Goal: Obtain resource: Obtain resource

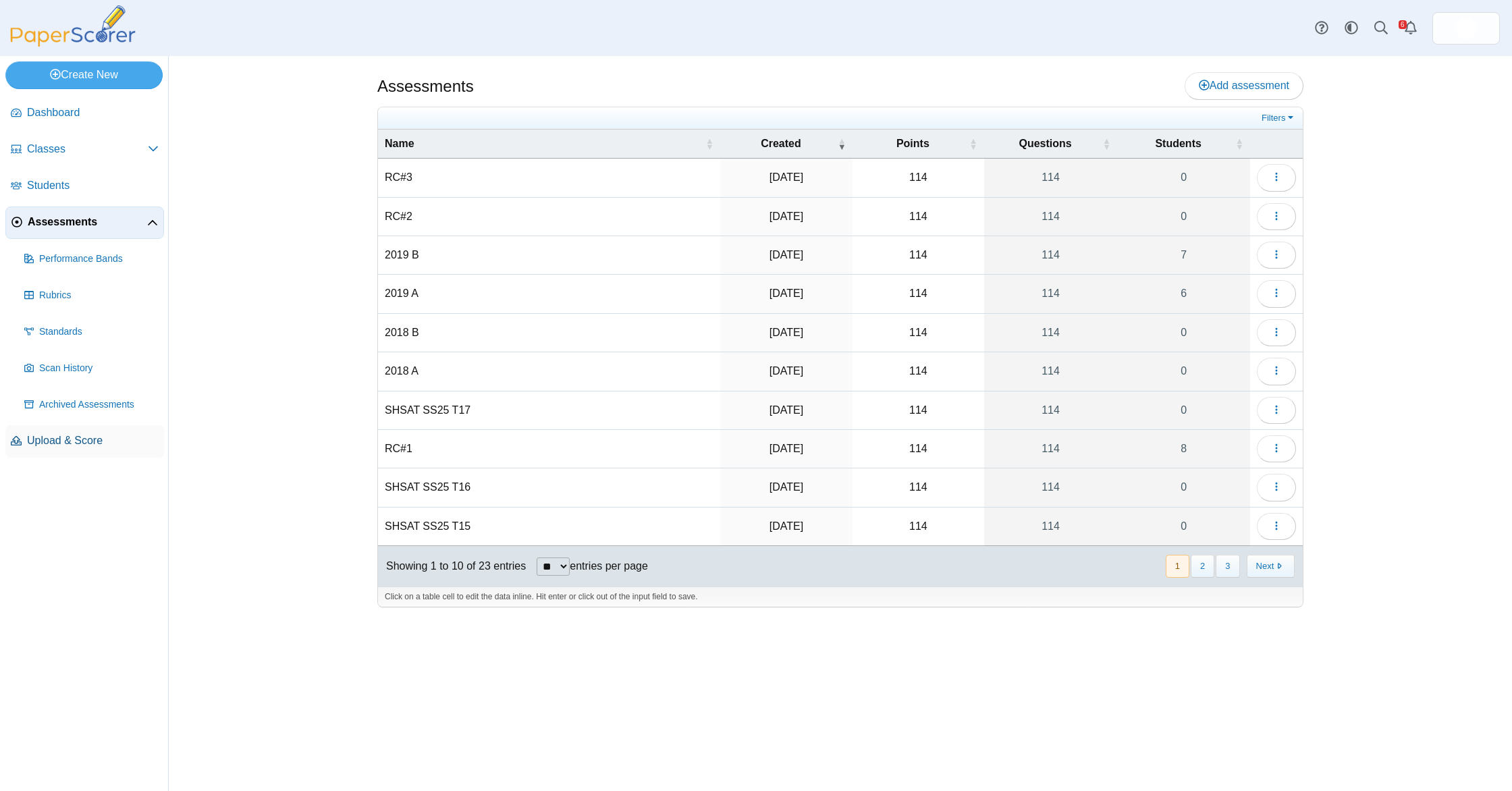
click at [111, 442] on span "Upload & Score" at bounding box center [93, 441] width 132 height 15
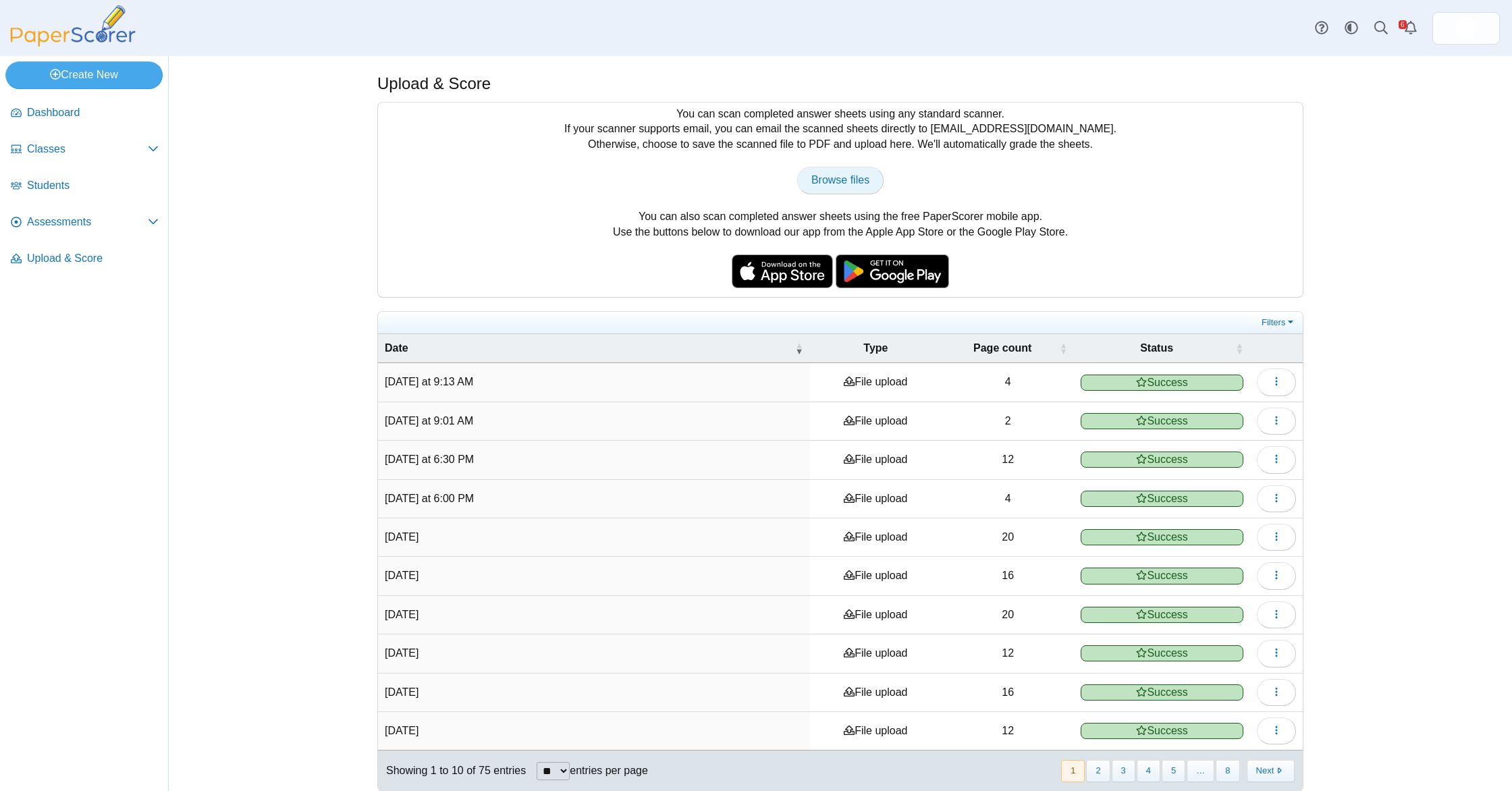
click at [817, 184] on span "Browse files" at bounding box center [841, 180] width 58 height 11
type input "**********"
click at [92, 220] on span "Assessments" at bounding box center [87, 222] width 121 height 15
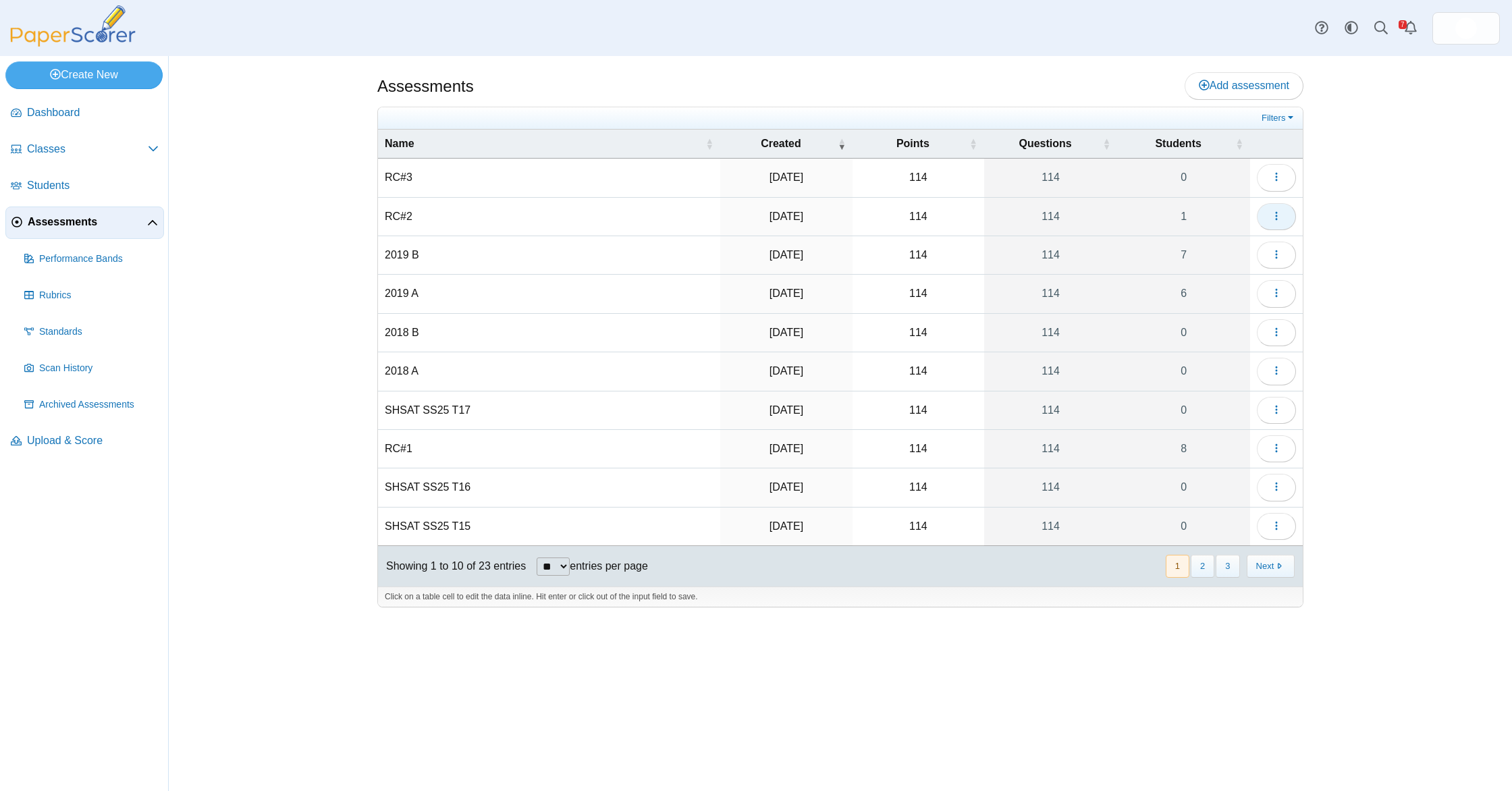
click at [1268, 205] on button "button" at bounding box center [1277, 216] width 39 height 27
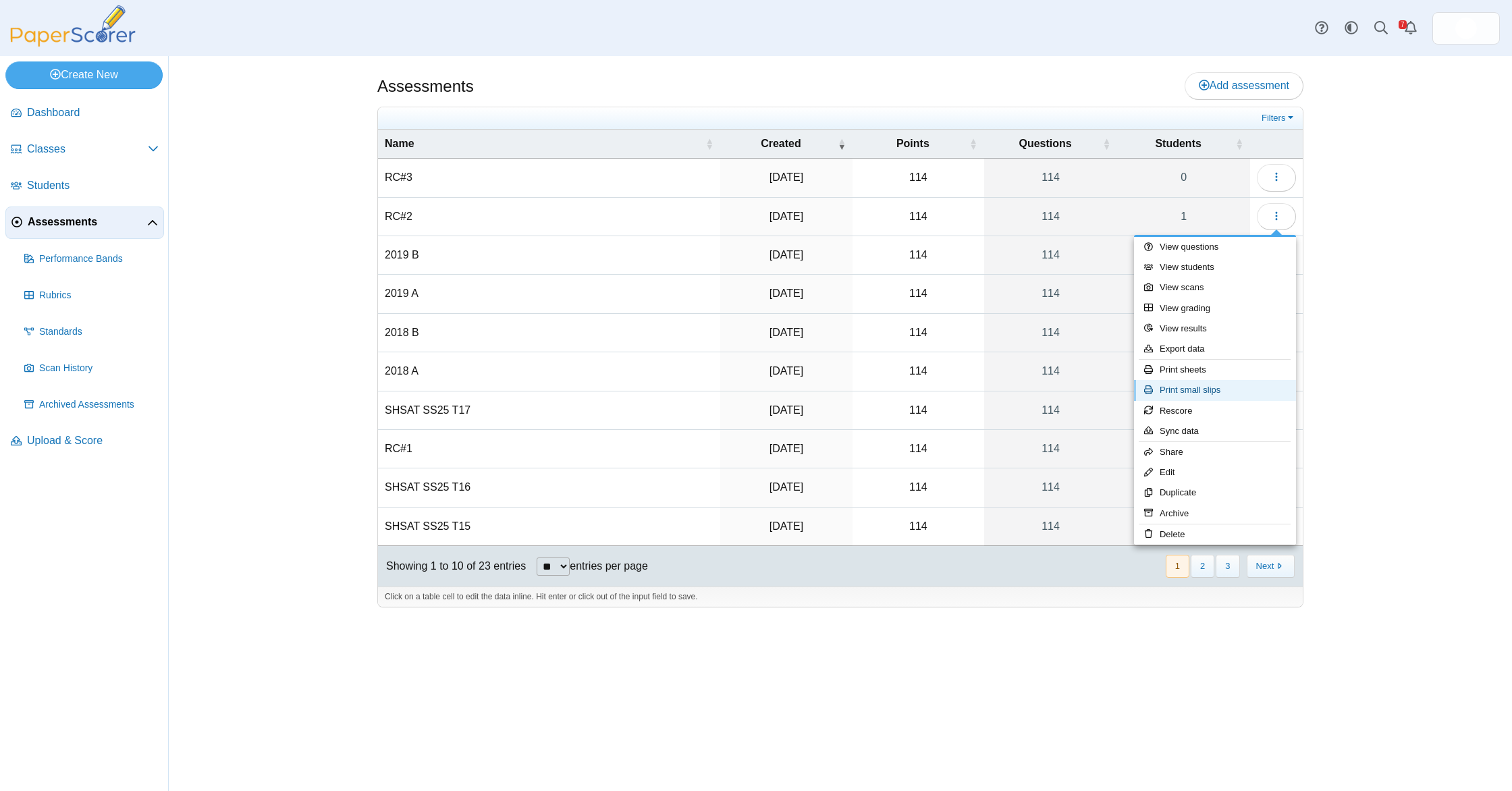
click at [1252, 394] on link "Print small slips" at bounding box center [1215, 390] width 162 height 21
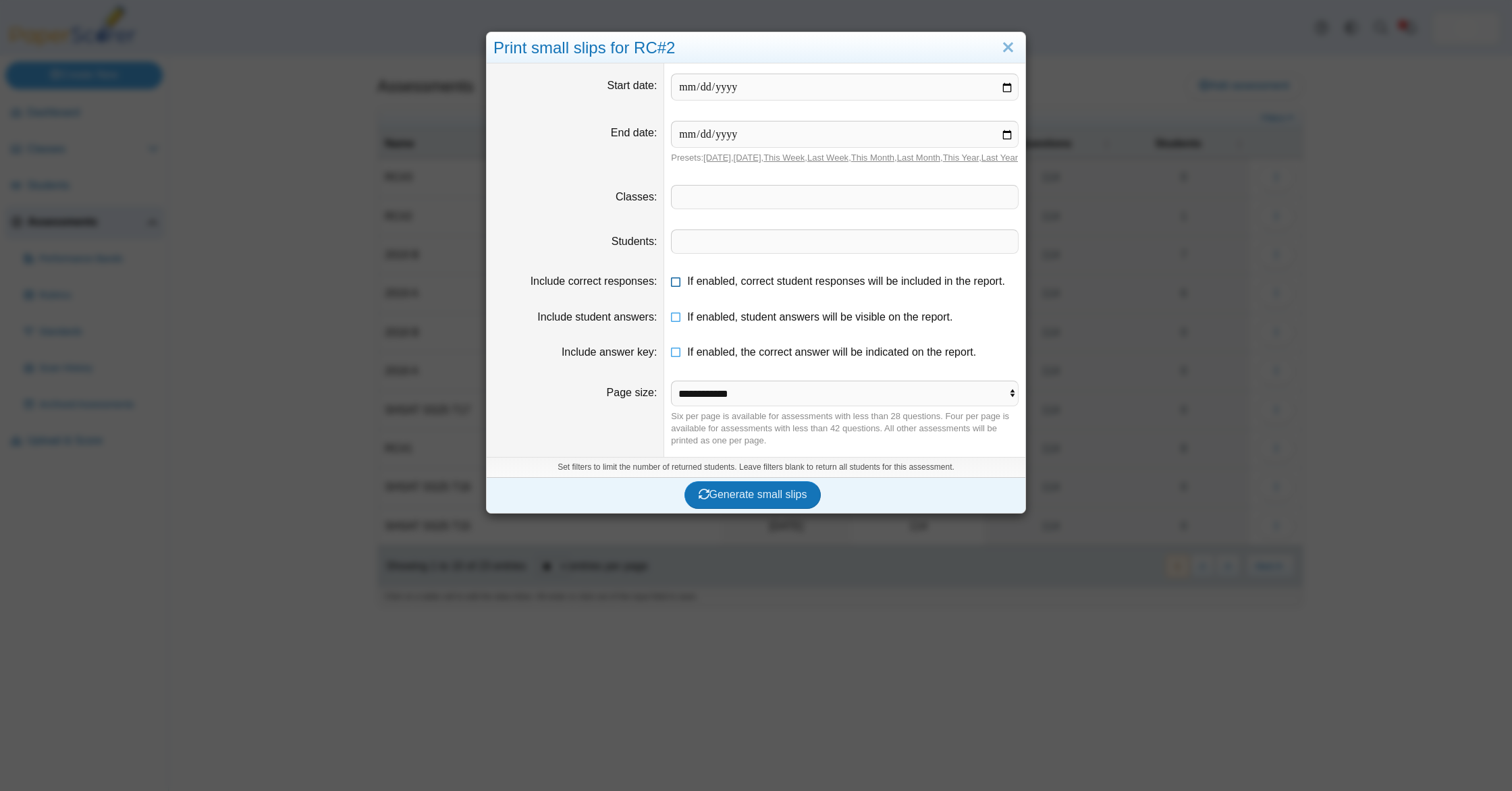
click at [716, 287] on span "If enabled, correct student responses will be included in the report." at bounding box center [846, 281] width 318 height 11
click at [717, 323] on span "If enabled, student answers will be visible on the report." at bounding box center [820, 317] width 265 height 11
drag, startPoint x: 717, startPoint y: 357, endPoint x: 724, endPoint y: 400, distance: 43.6
click at [717, 357] on label "If enabled, the correct answer will be indicated on the report." at bounding box center [831, 353] width 289 height 15
click at [784, 500] on span "Generate small slips" at bounding box center [753, 495] width 109 height 11
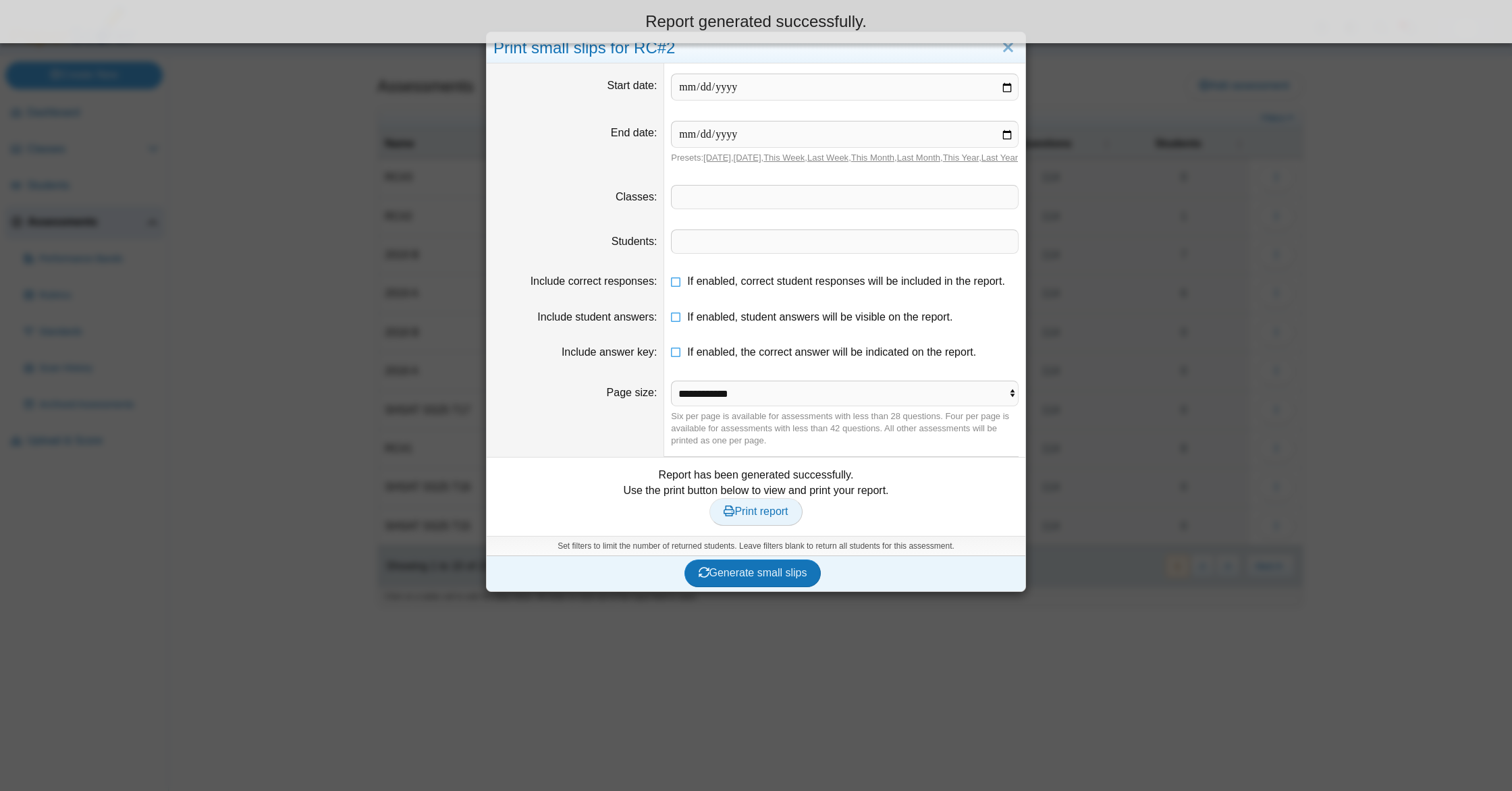
click at [769, 517] on span "Print report" at bounding box center [756, 512] width 64 height 11
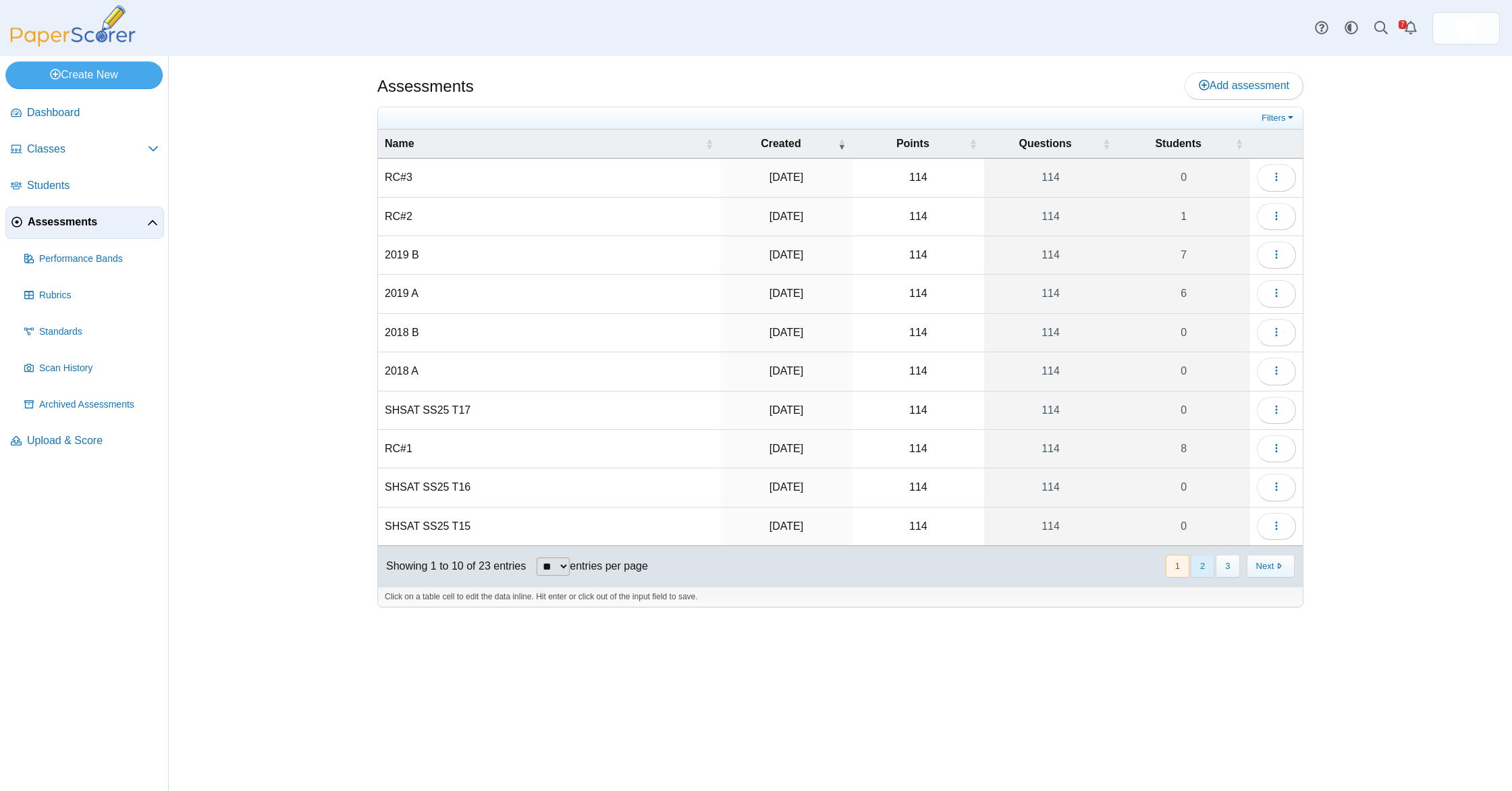
click at [944, 566] on button "2" at bounding box center [1202, 566] width 24 height 23
click at [944, 190] on button "button" at bounding box center [1277, 177] width 39 height 27
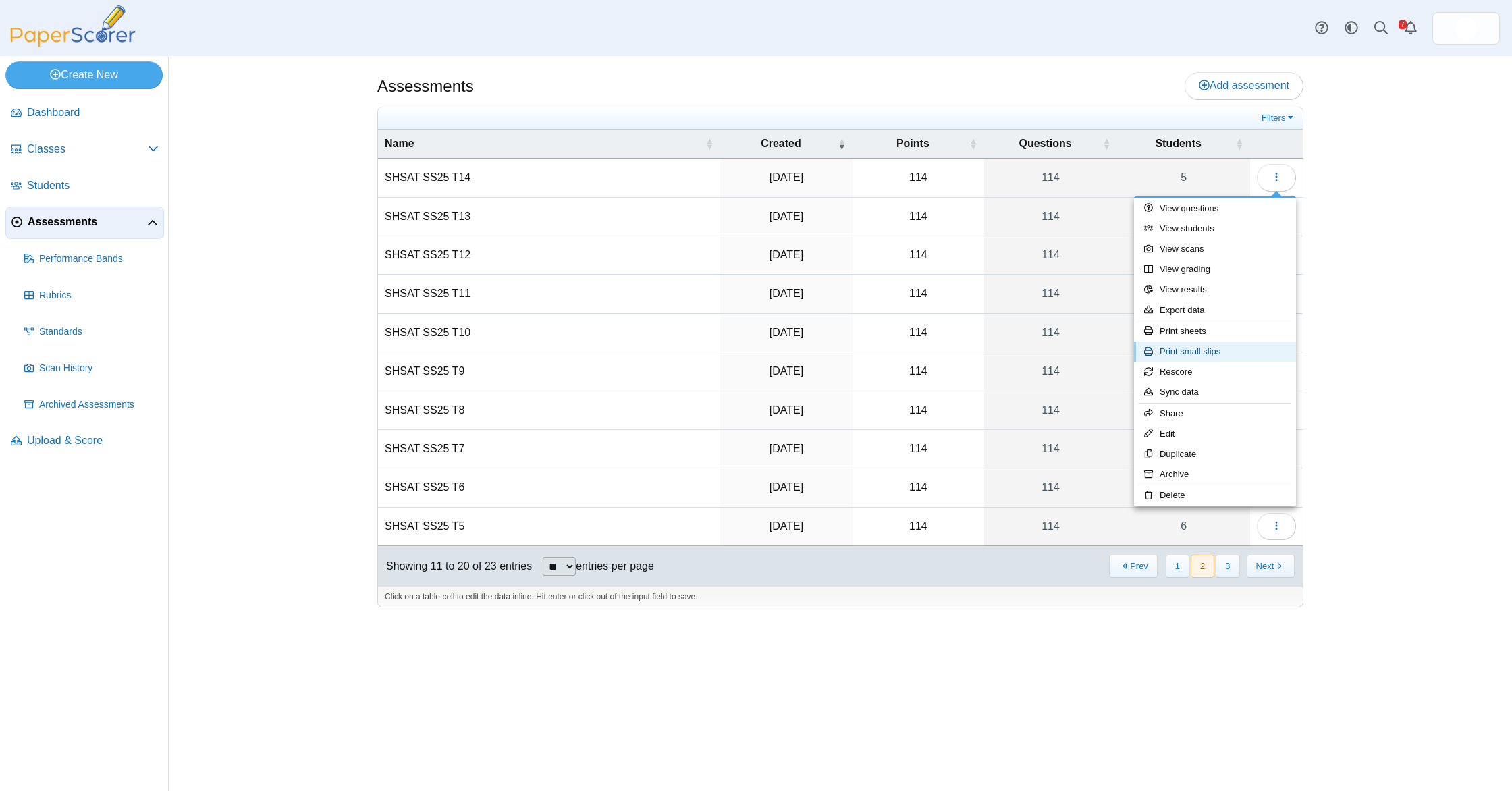
click at [944, 352] on link "Print small slips" at bounding box center [1215, 352] width 162 height 21
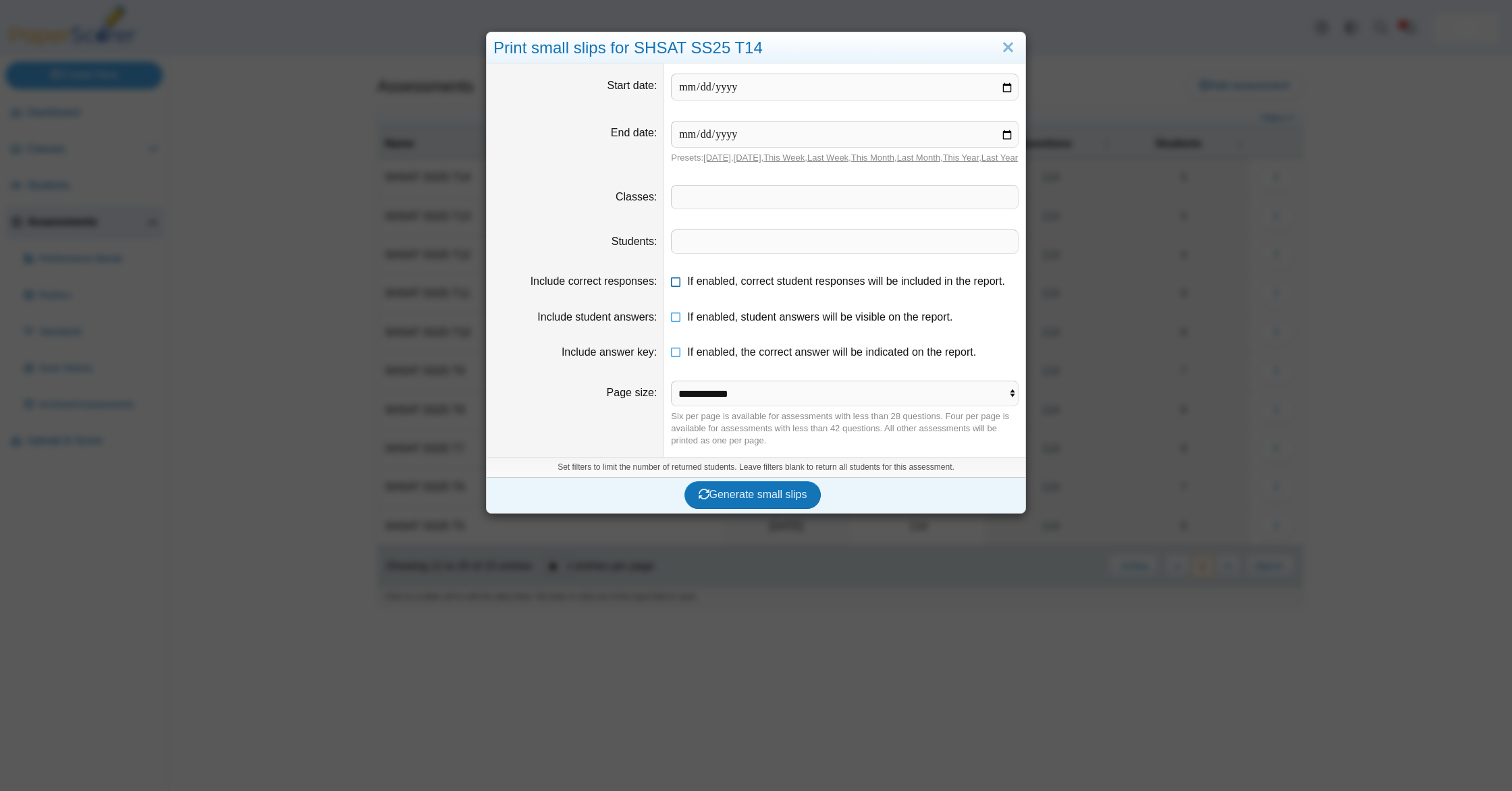
click at [804, 287] on span "If enabled, correct student responses will be included in the report." at bounding box center [846, 281] width 318 height 11
click at [809, 323] on span "If enabled, student answers will be visible on the report." at bounding box center [820, 317] width 265 height 11
click at [822, 357] on span "If enabled, the correct answer will be indicated on the report." at bounding box center [831, 352] width 289 height 11
click at [767, 500] on span "Generate small slips" at bounding box center [753, 495] width 109 height 11
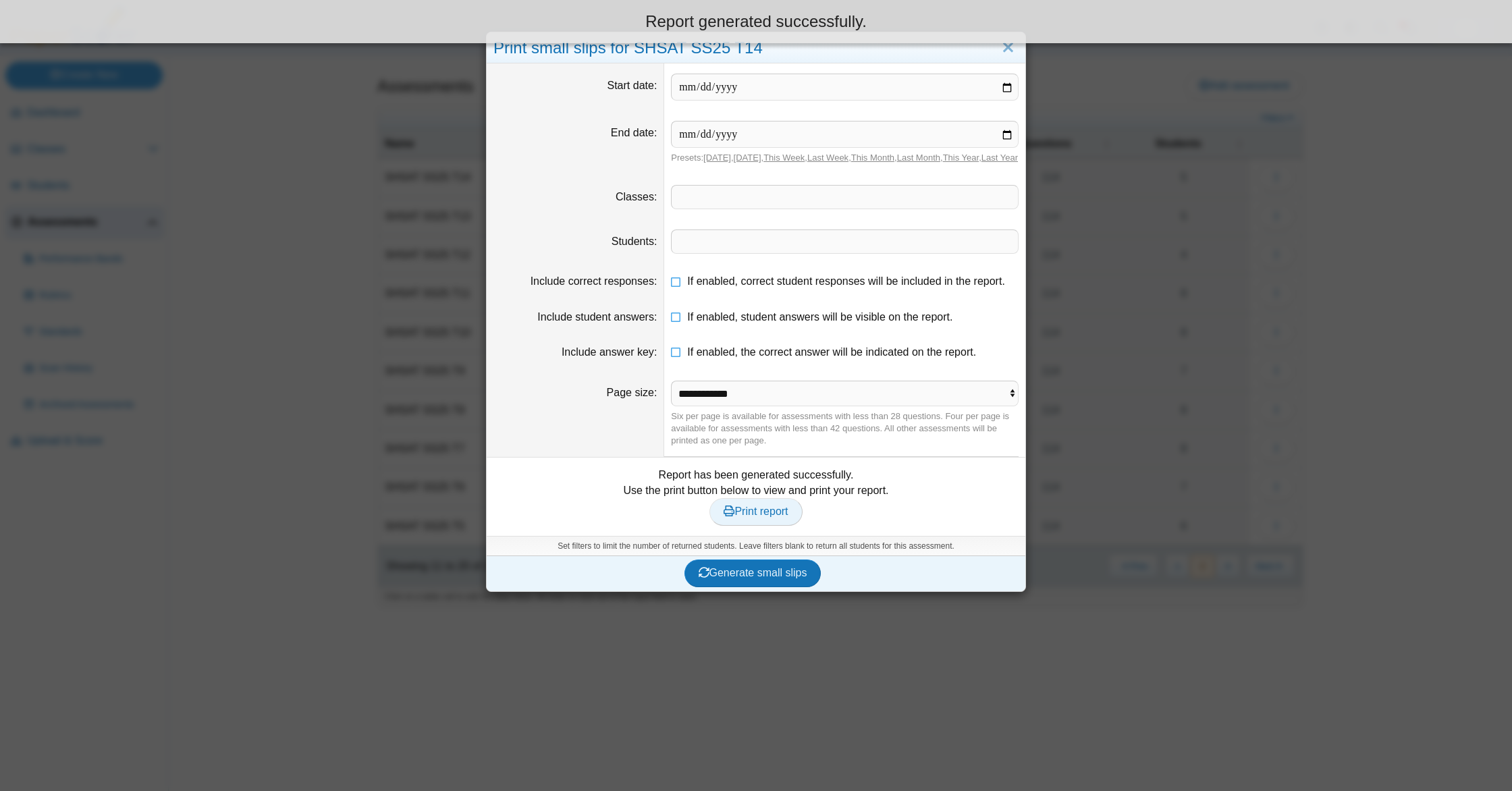
click at [762, 517] on span "Print report" at bounding box center [756, 512] width 64 height 11
